Goal: Task Accomplishment & Management: Manage account settings

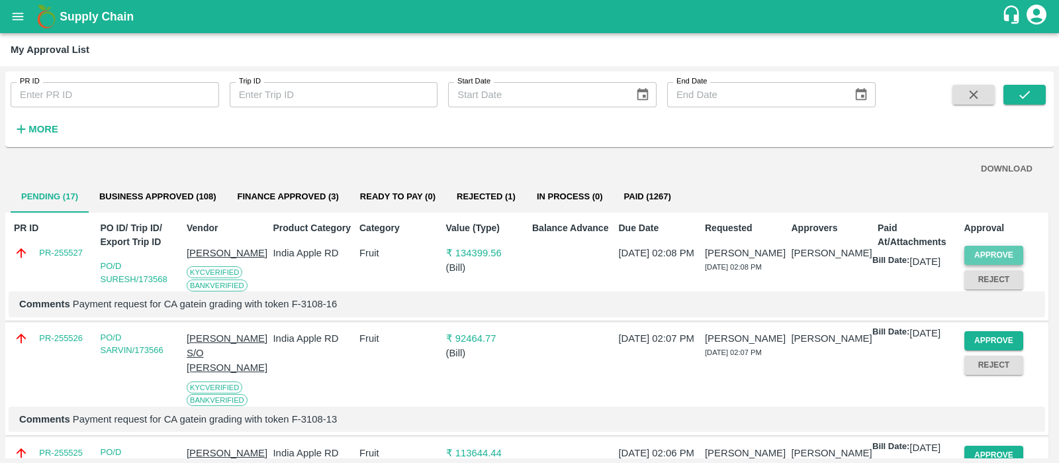
click at [995, 249] on button "Approve" at bounding box center [994, 255] width 60 height 19
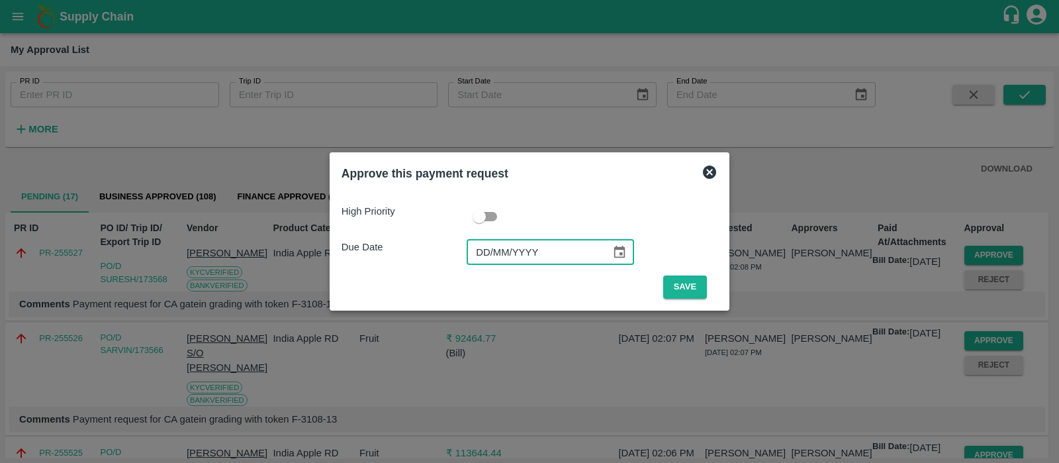
click at [490, 257] on input "DD/MM/YYYY" at bounding box center [534, 252] width 135 height 25
type input "[DATE]"
click at [685, 293] on button "Save" at bounding box center [685, 286] width 44 height 23
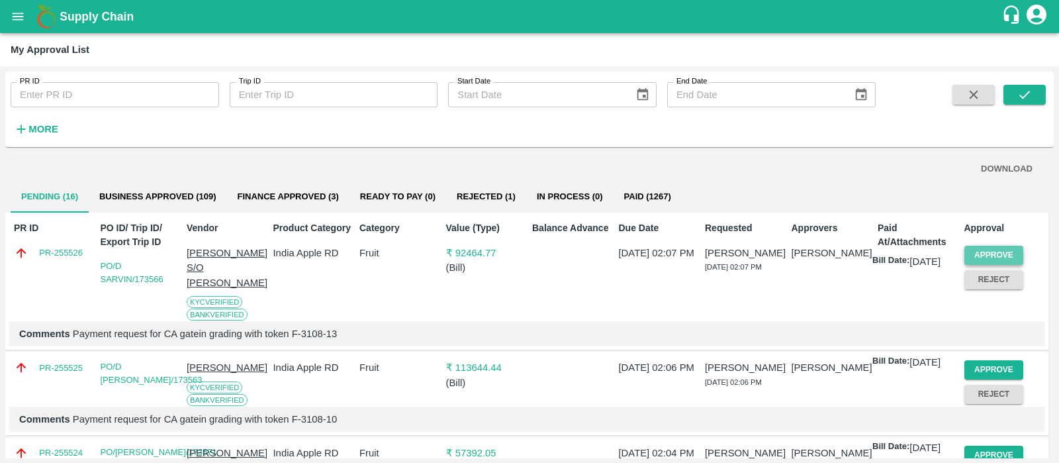
click at [982, 249] on button "Approve" at bounding box center [994, 255] width 60 height 19
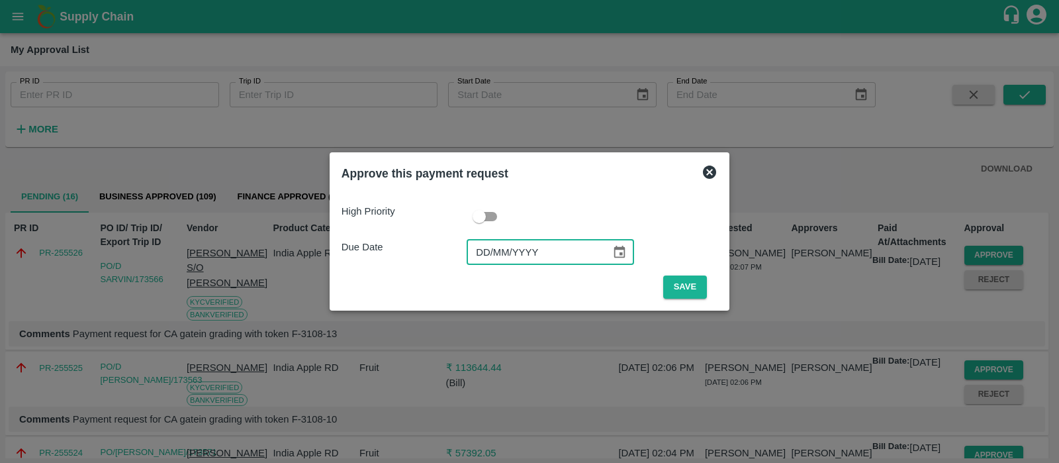
click at [484, 250] on input "DD/MM/YYYY" at bounding box center [534, 252] width 135 height 25
type input "[DATE]"
click at [673, 291] on button "Save" at bounding box center [685, 286] width 44 height 23
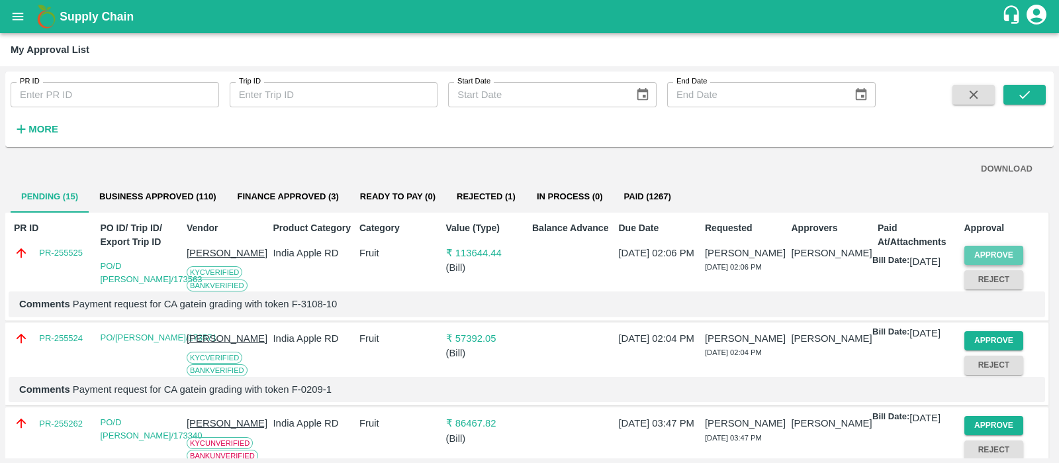
click at [1007, 253] on button "Approve" at bounding box center [994, 255] width 60 height 19
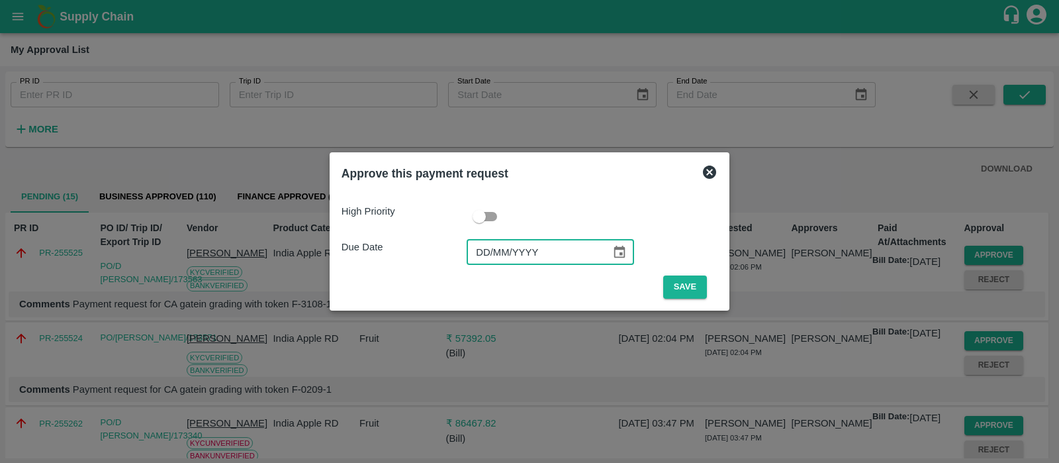
click at [483, 253] on input "DD/MM/YYYY" at bounding box center [534, 252] width 135 height 25
type input "[DATE]"
click at [685, 291] on button "Save" at bounding box center [685, 286] width 44 height 23
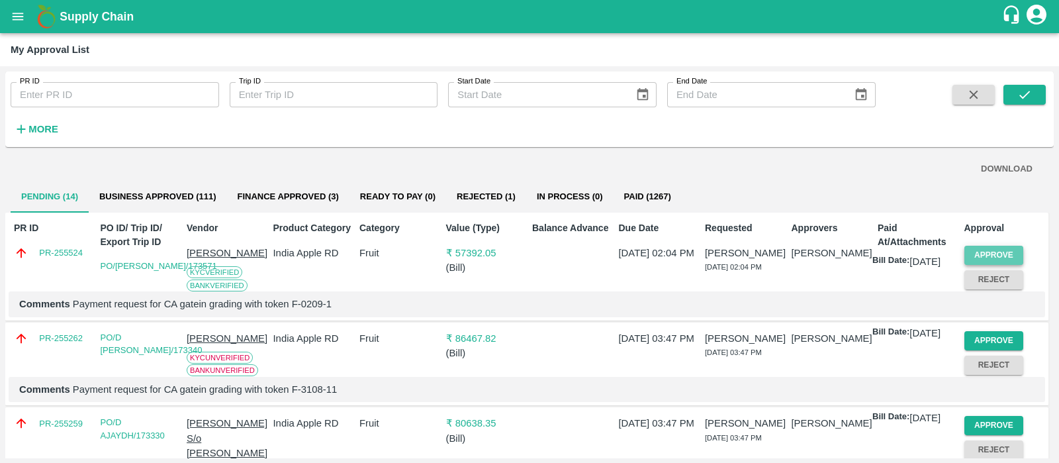
click at [975, 252] on button "Approve" at bounding box center [994, 255] width 60 height 19
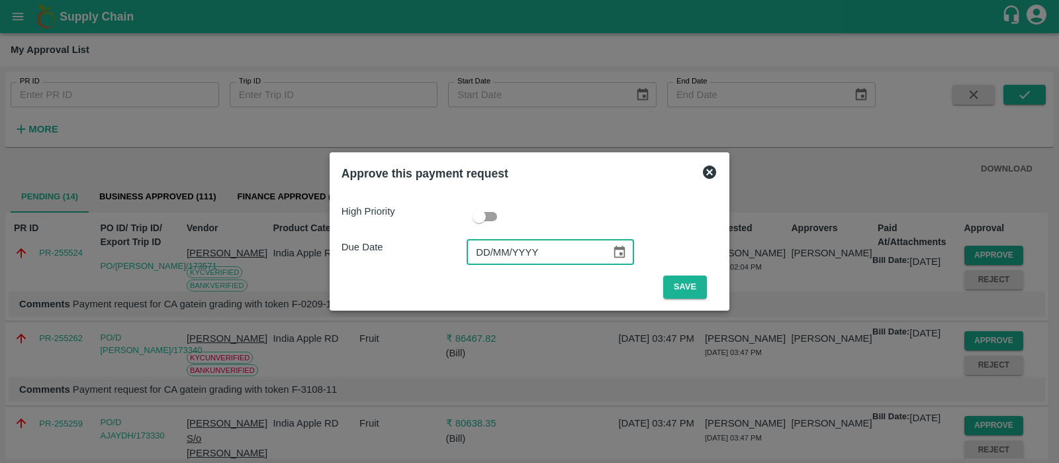
click at [482, 246] on input "DD/MM/YYYY" at bounding box center [534, 252] width 135 height 25
type input "[DATE]"
click at [681, 279] on button "Save" at bounding box center [685, 286] width 44 height 23
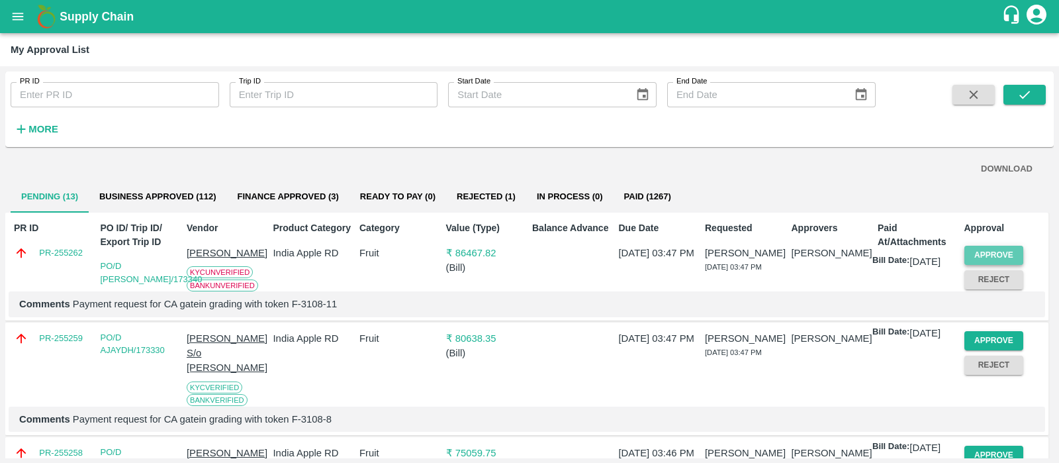
click at [1002, 248] on button "Approve" at bounding box center [994, 255] width 60 height 19
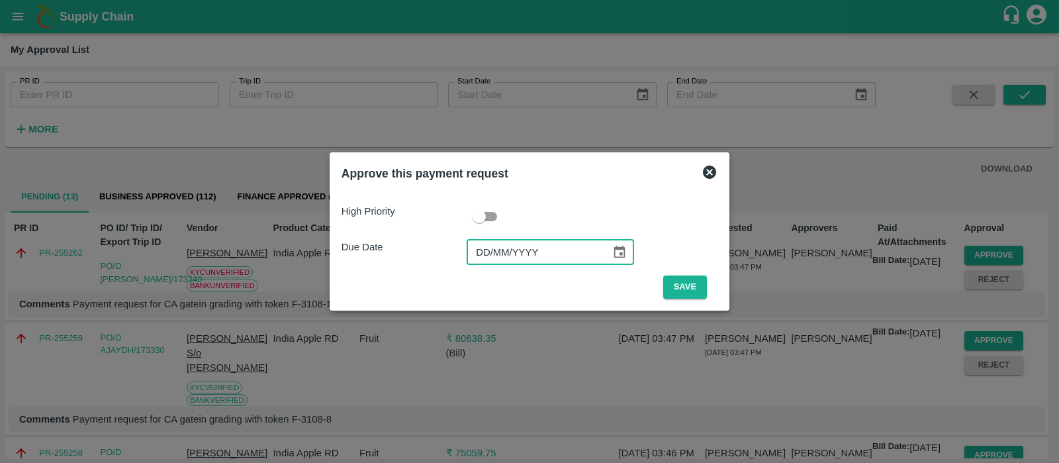
click at [488, 259] on input "DD/MM/YYYY" at bounding box center [534, 252] width 135 height 25
type input "[DATE]"
click at [696, 293] on button "Save" at bounding box center [685, 286] width 44 height 23
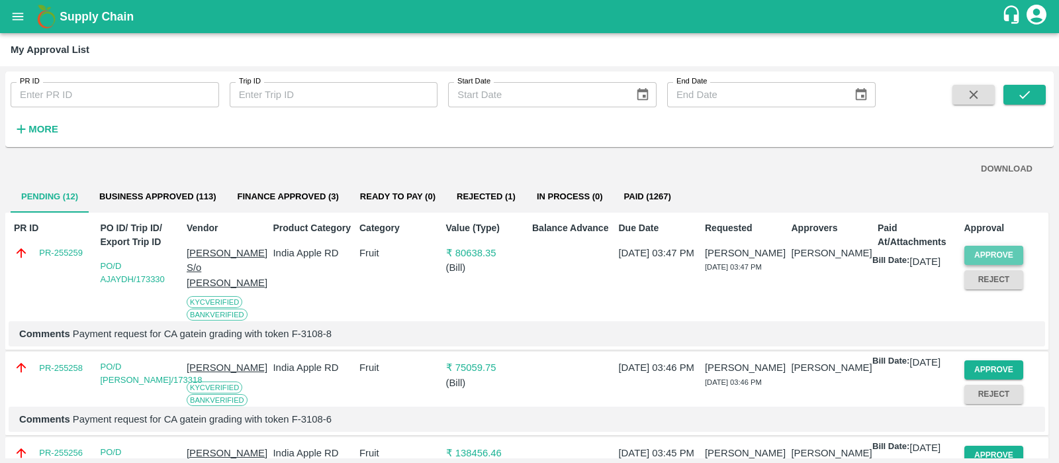
click at [999, 252] on button "Approve" at bounding box center [994, 255] width 60 height 19
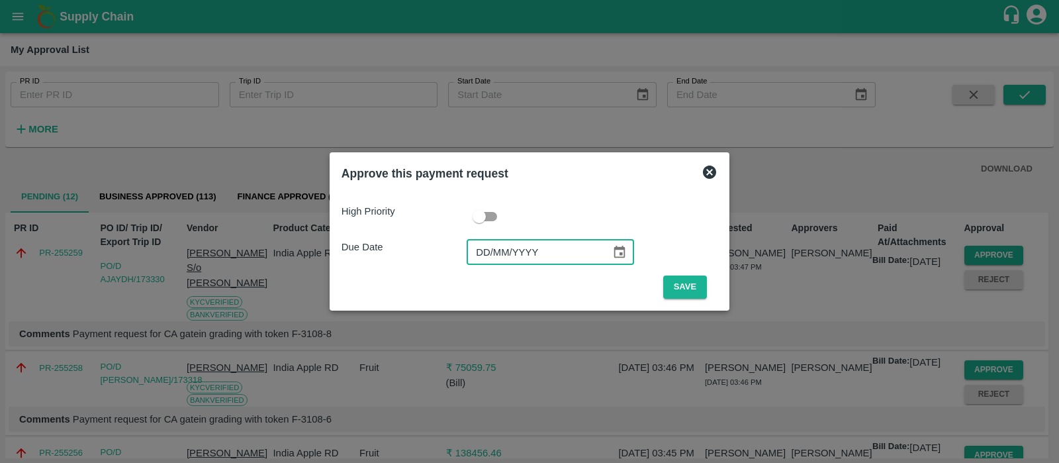
click at [503, 248] on input "DD/MM/YYYY" at bounding box center [534, 252] width 135 height 25
type input "[DATE]"
click at [686, 278] on button "Save" at bounding box center [685, 286] width 44 height 23
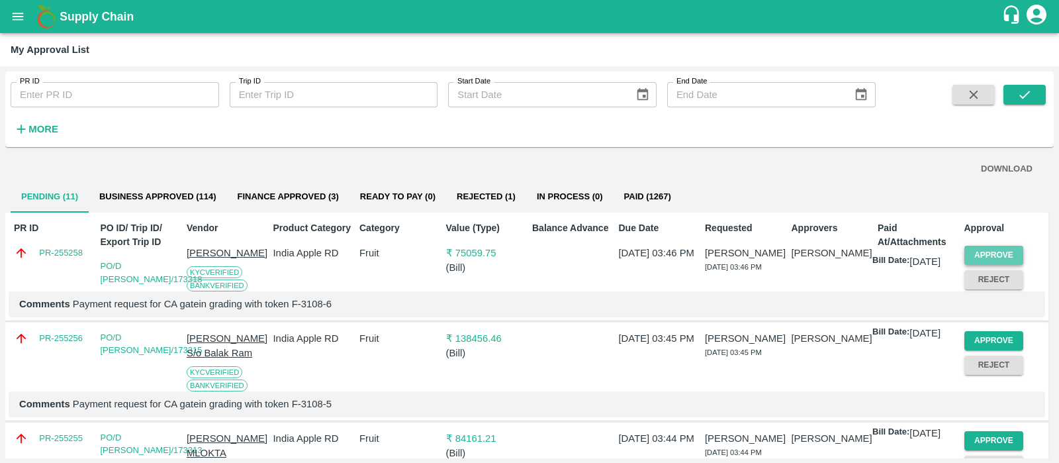
click at [1003, 256] on button "Approve" at bounding box center [994, 255] width 60 height 19
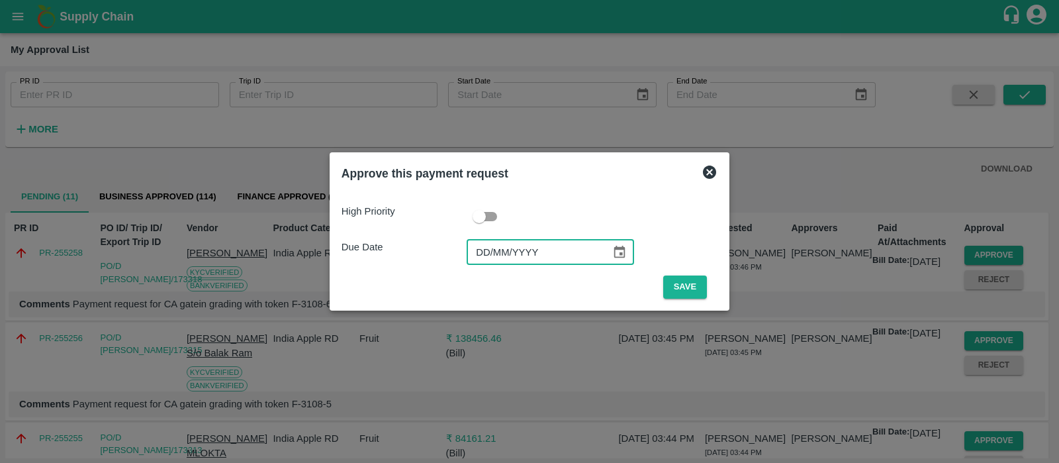
click at [481, 254] on input "DD/MM/YYYY" at bounding box center [534, 252] width 135 height 25
type input "[DATE]"
click at [685, 284] on button "Save" at bounding box center [685, 286] width 44 height 23
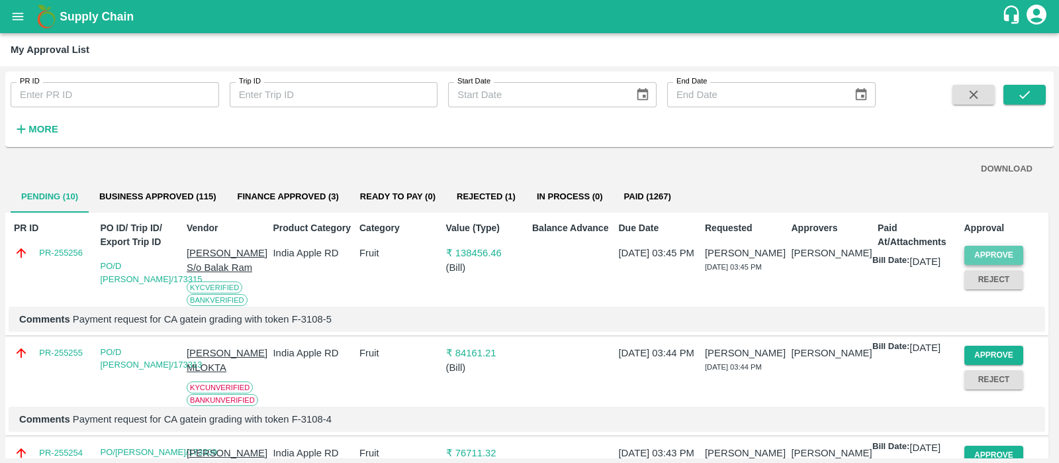
click at [977, 257] on button "Approve" at bounding box center [994, 255] width 60 height 19
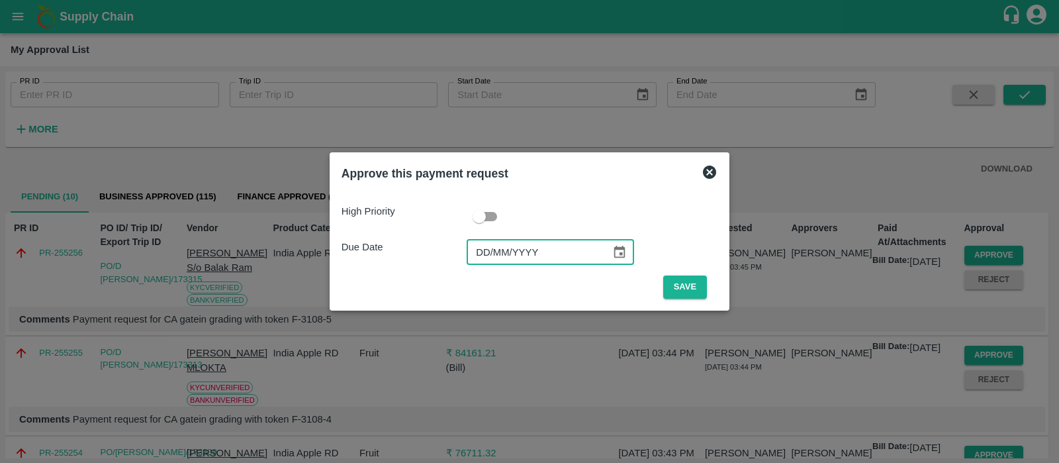
click at [477, 259] on input "DD/MM/YYYY" at bounding box center [534, 252] width 135 height 25
type input "[DATE]"
click at [677, 285] on button "Save" at bounding box center [685, 286] width 44 height 23
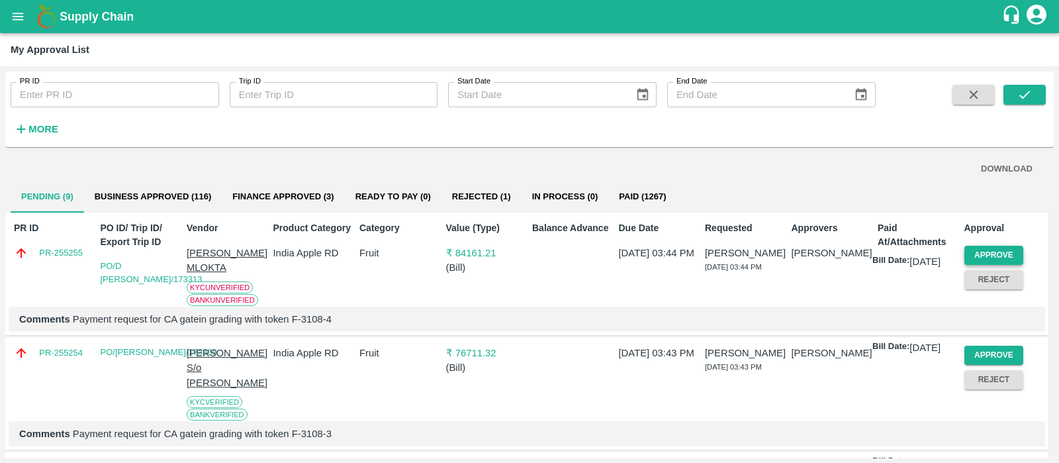
click at [1012, 254] on button "Approve" at bounding box center [994, 255] width 60 height 19
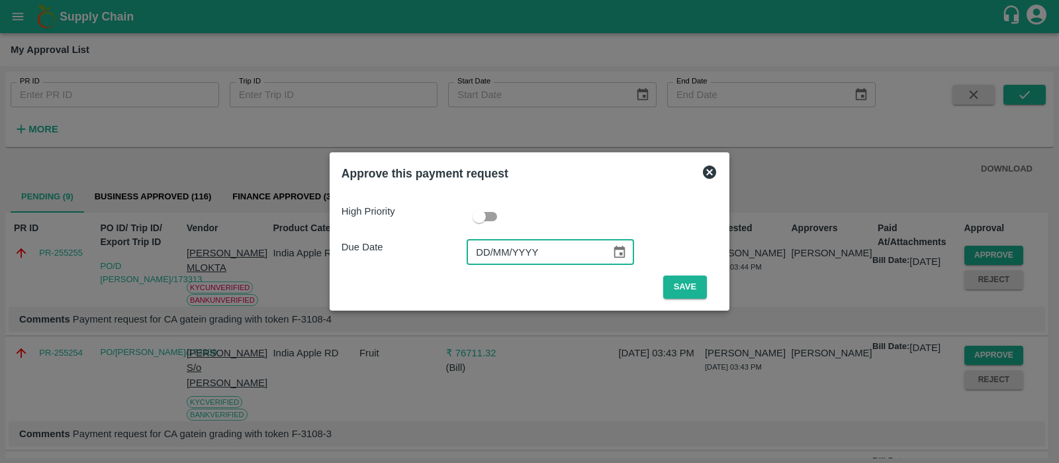
click at [482, 257] on input "DD/MM/YYYY" at bounding box center [534, 252] width 135 height 25
type input "[DATE]"
click at [684, 290] on button "Save" at bounding box center [685, 286] width 44 height 23
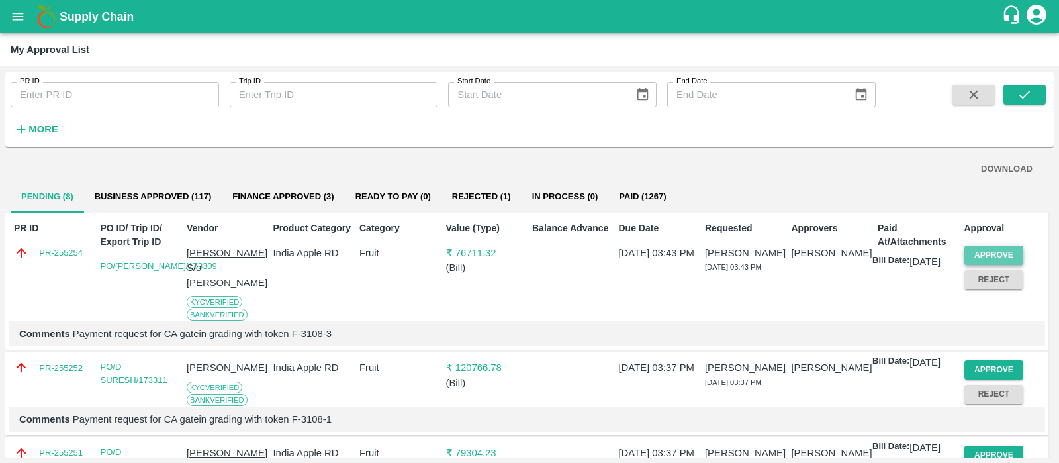
click at [978, 252] on button "Approve" at bounding box center [994, 255] width 60 height 19
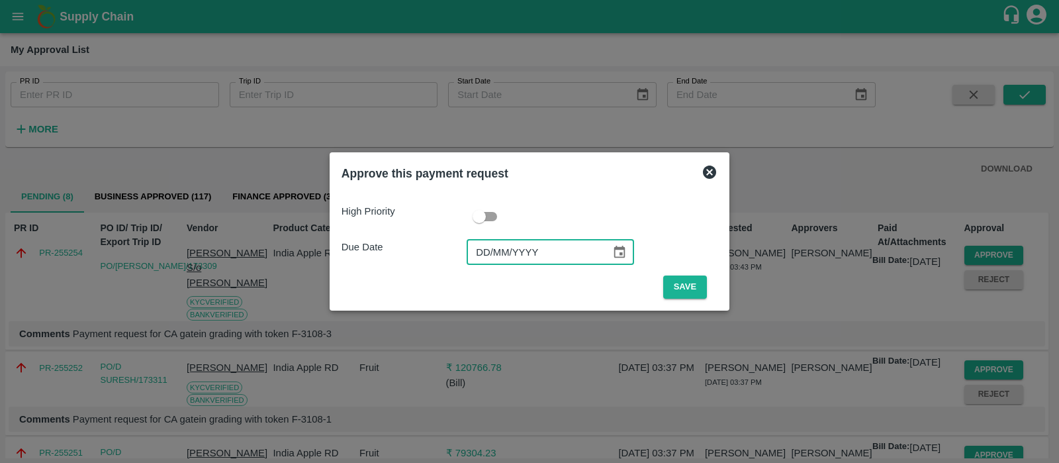
click at [490, 259] on input "DD/MM/YYYY" at bounding box center [534, 252] width 135 height 25
type input "[DATE]"
click at [678, 283] on button "Save" at bounding box center [685, 286] width 44 height 23
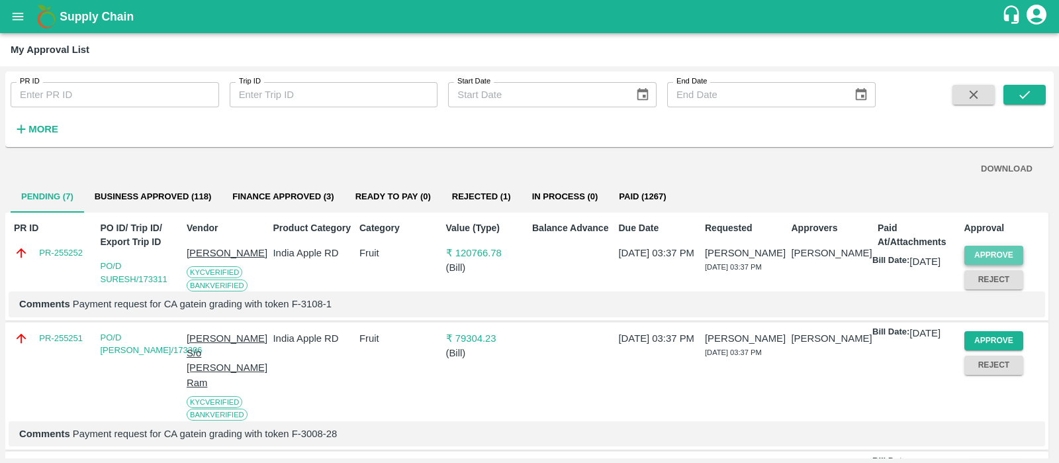
click at [1005, 250] on button "Approve" at bounding box center [994, 255] width 60 height 19
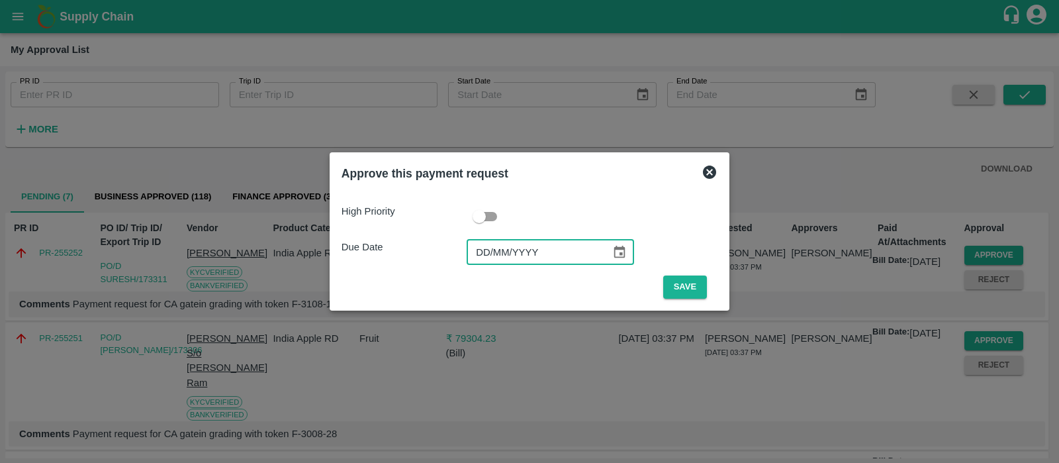
click at [492, 250] on input "DD/MM/YYYY" at bounding box center [534, 252] width 135 height 25
type input "[DATE]"
click at [678, 282] on button "Save" at bounding box center [685, 286] width 44 height 23
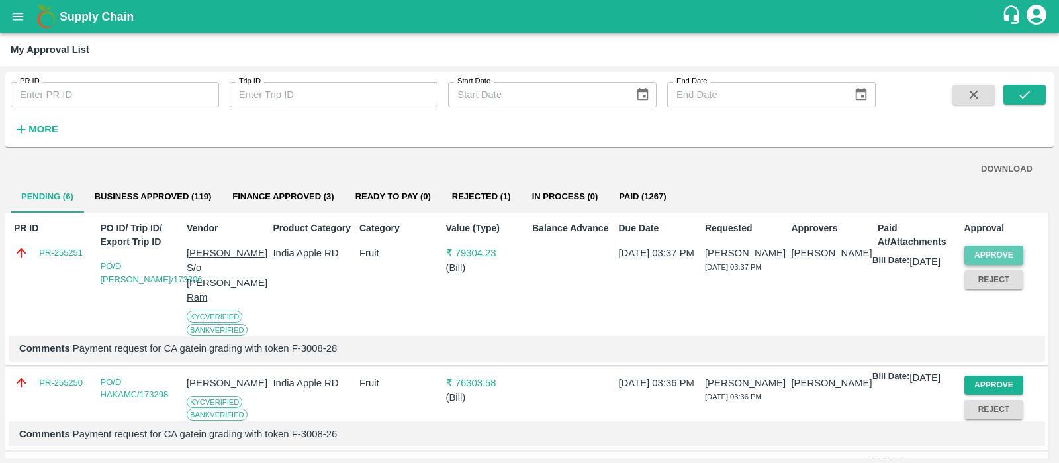
click at [1000, 256] on button "Approve" at bounding box center [994, 255] width 60 height 19
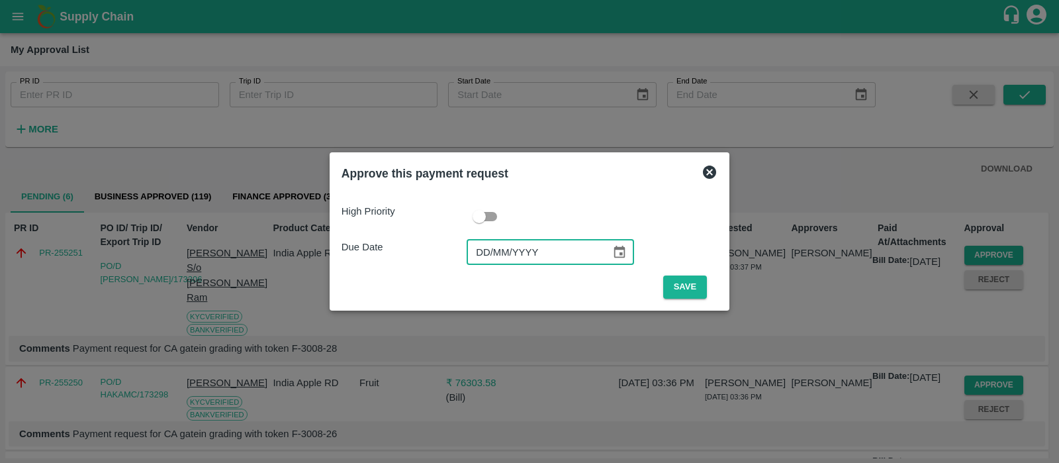
click at [477, 251] on input "DD/MM/YYYY" at bounding box center [534, 252] width 135 height 25
type input "[DATE]"
click at [695, 283] on button "Save" at bounding box center [685, 286] width 44 height 23
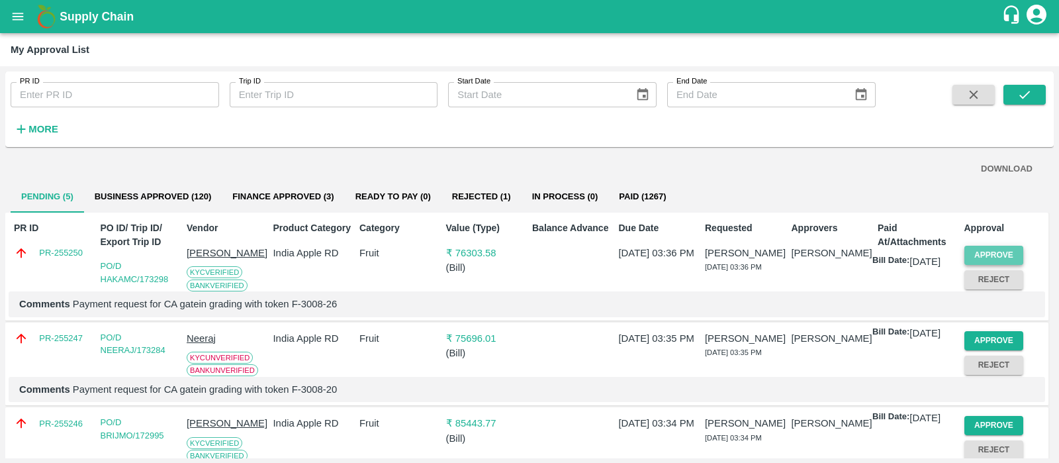
click at [970, 248] on button "Approve" at bounding box center [994, 255] width 60 height 19
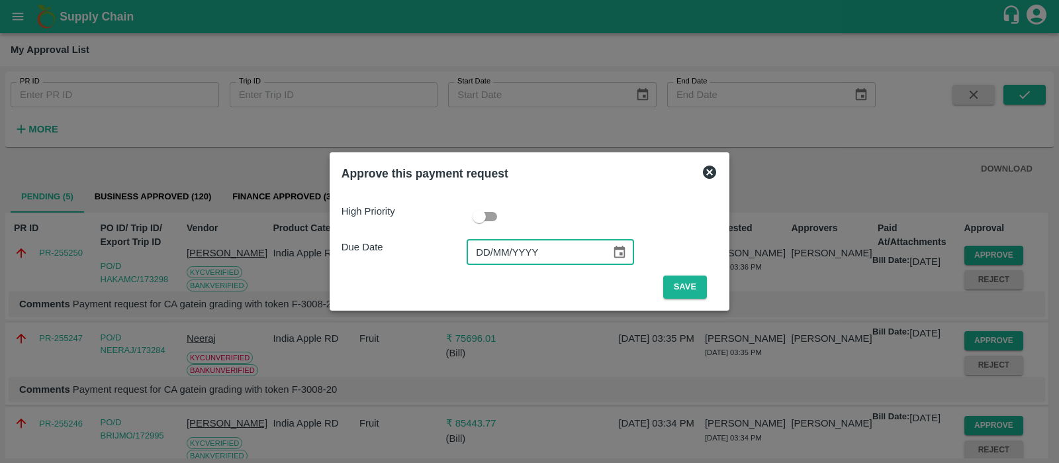
click at [487, 254] on input "DD/MM/YYYY" at bounding box center [534, 252] width 135 height 25
type input "[DATE]"
click at [686, 286] on button "Save" at bounding box center [685, 286] width 44 height 23
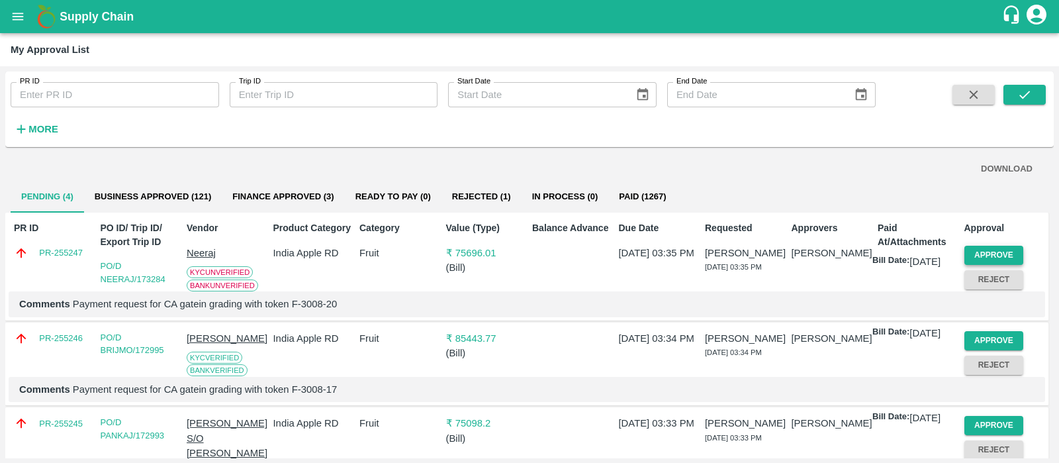
click at [999, 254] on button "Approve" at bounding box center [994, 255] width 60 height 19
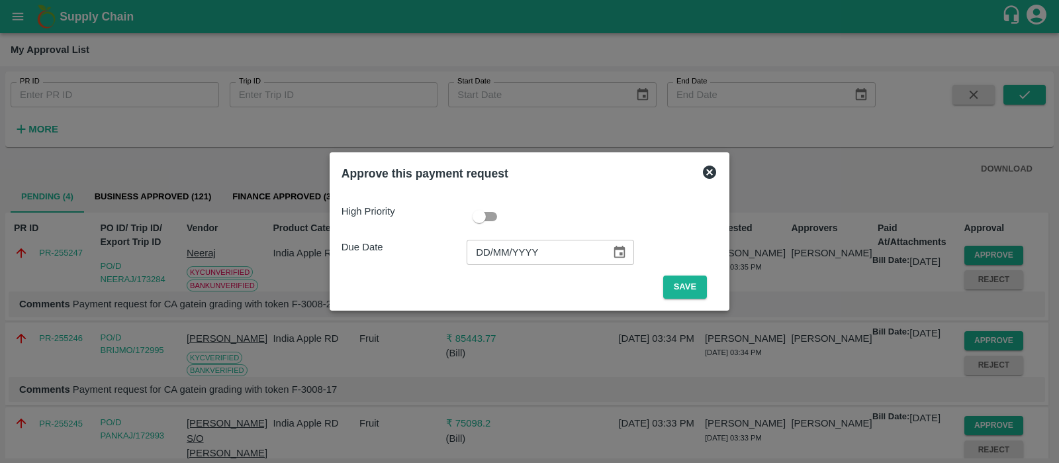
click at [482, 250] on input "DD/MM/YYYY" at bounding box center [534, 252] width 135 height 25
type input "[DATE]"
click at [679, 285] on button "Save" at bounding box center [685, 286] width 44 height 23
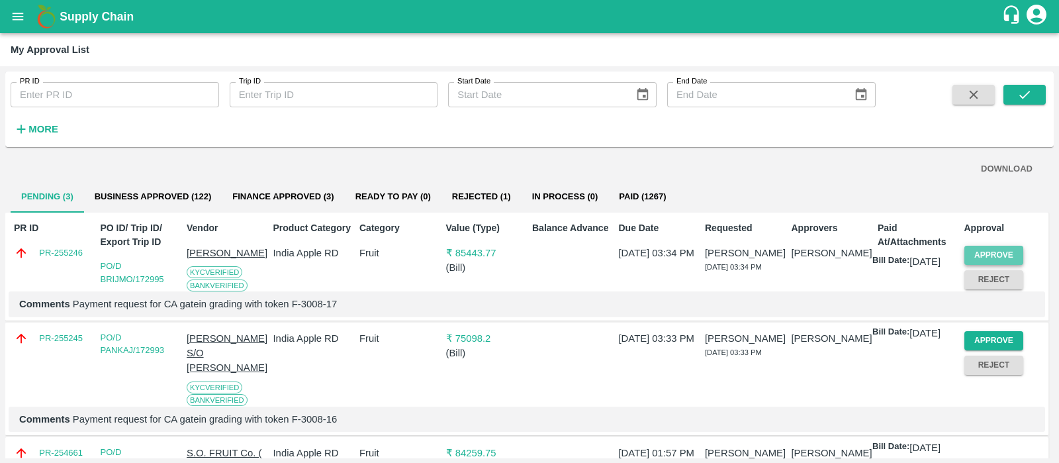
click at [998, 256] on button "Approve" at bounding box center [994, 255] width 60 height 19
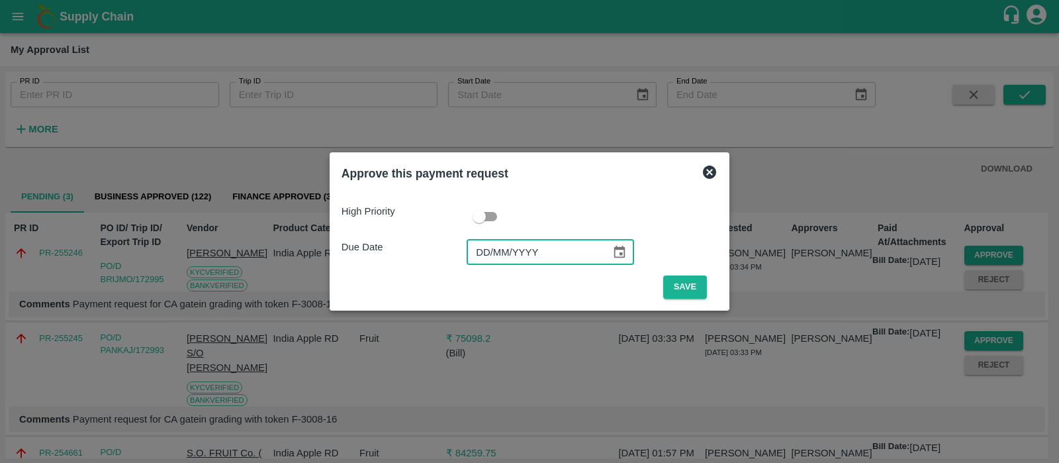
click at [490, 258] on input "DD/MM/YYYY" at bounding box center [534, 252] width 135 height 25
type input "[DATE]"
click at [678, 286] on button "Save" at bounding box center [685, 286] width 44 height 23
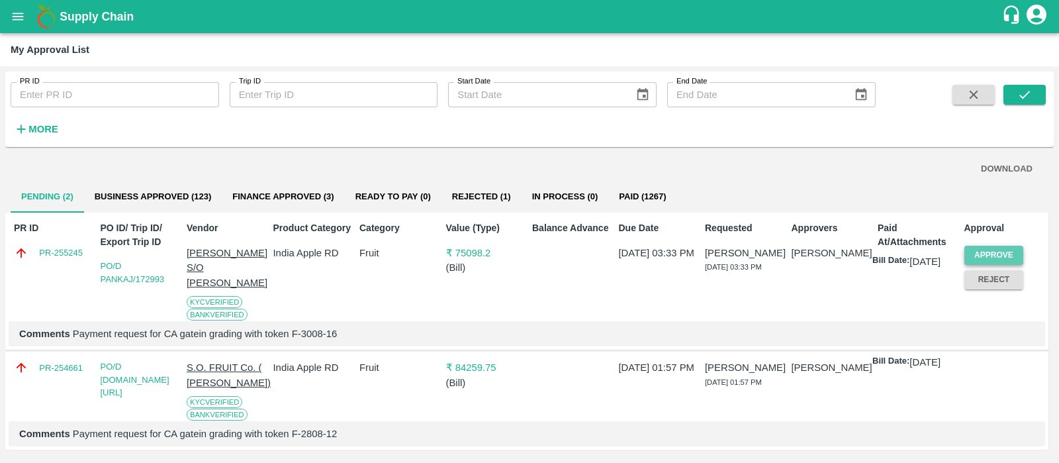
click at [986, 255] on button "Approve" at bounding box center [994, 255] width 60 height 19
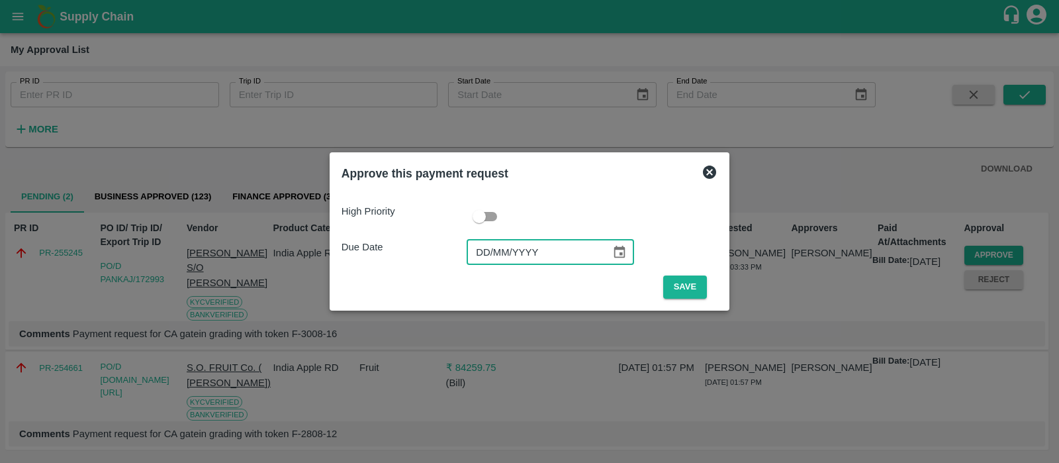
click at [481, 245] on input "DD/MM/YYYY" at bounding box center [534, 252] width 135 height 25
type input "[DATE]"
click at [677, 286] on button "Save" at bounding box center [685, 286] width 44 height 23
